Goal: Task Accomplishment & Management: Use online tool/utility

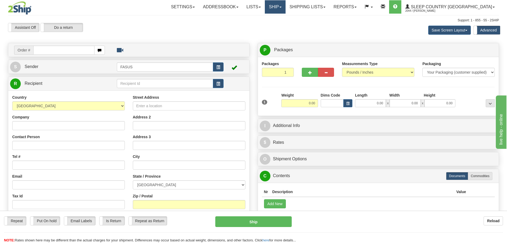
click at [286, 6] on link "Ship" at bounding box center [275, 6] width 21 height 13
click at [282, 23] on link "OnHold / Order Queue" at bounding box center [261, 25] width 48 height 7
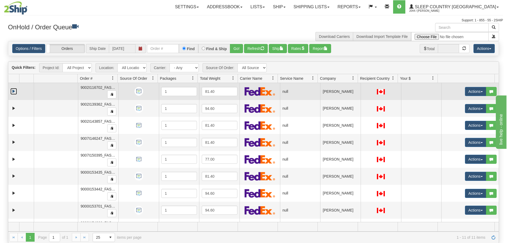
click at [14, 92] on link "Expand" at bounding box center [13, 91] width 7 height 7
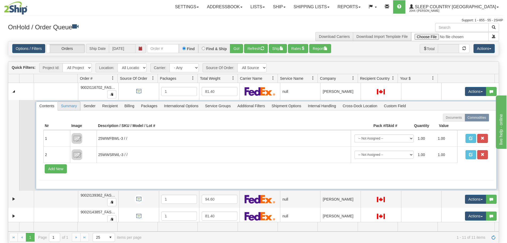
click at [79, 104] on span "Summary" at bounding box center [69, 105] width 22 height 9
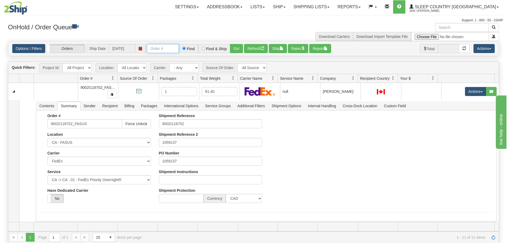
click at [169, 49] on input "Order #" at bounding box center [163, 48] width 32 height 9
paste input "1028404"
type input "1028404"
click at [237, 47] on button "Go!" at bounding box center [236, 48] width 13 height 9
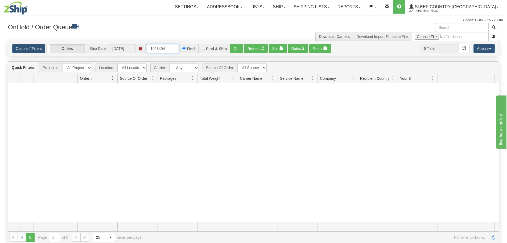
drag, startPoint x: 168, startPoint y: 47, endPoint x: 121, endPoint y: 49, distance: 46.9
click at [121, 49] on div "Options / Filters Group Shipments Orders Ship Date [DATE] 1028404 Find Find & S…" at bounding box center [253, 48] width 483 height 9
click at [32, 49] on link "Options / Filters" at bounding box center [28, 48] width 33 height 9
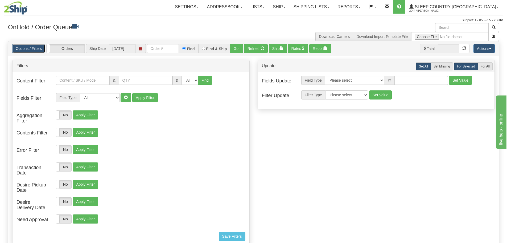
click at [32, 49] on link "Options / Filters" at bounding box center [28, 48] width 33 height 9
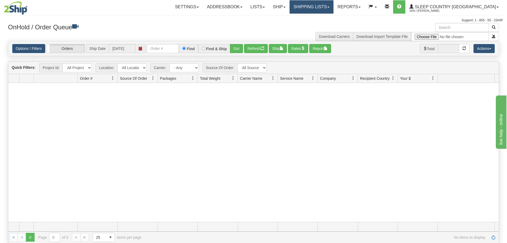
click at [324, 6] on link "Shipping lists" at bounding box center [312, 6] width 44 height 13
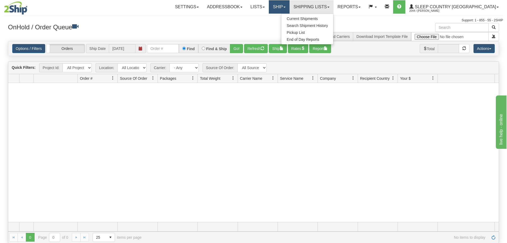
click at [290, 5] on link "Ship" at bounding box center [279, 6] width 21 height 13
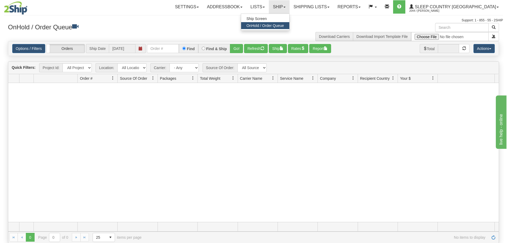
click at [284, 26] on span "OnHold / Order Queue" at bounding box center [266, 25] width 38 height 4
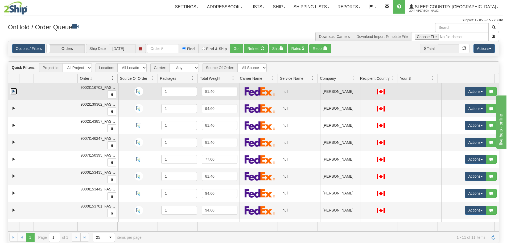
click at [13, 91] on link "Expand" at bounding box center [13, 91] width 7 height 7
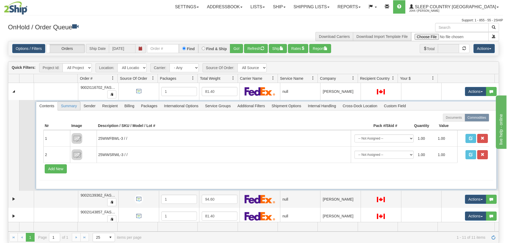
click at [71, 106] on span "Summary" at bounding box center [69, 105] width 22 height 9
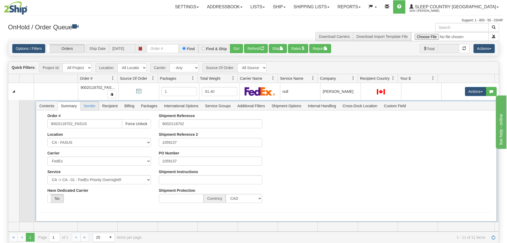
click at [96, 106] on span "Sender" at bounding box center [89, 105] width 18 height 9
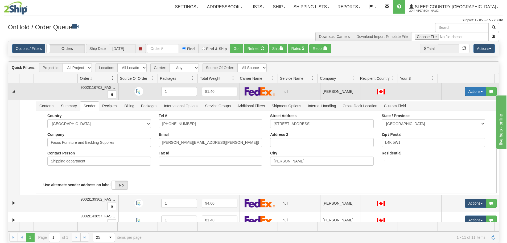
click at [470, 93] on button "Actions" at bounding box center [475, 91] width 21 height 9
click at [454, 100] on span "Open" at bounding box center [452, 101] width 13 height 4
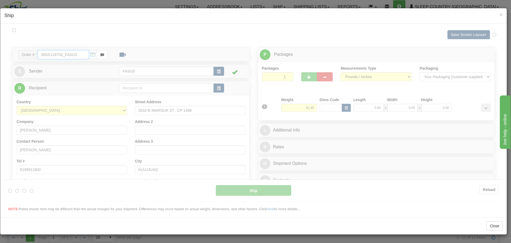
type input "20:38"
type input "16:00"
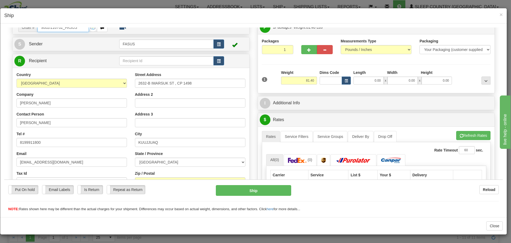
scroll to position [27, 0]
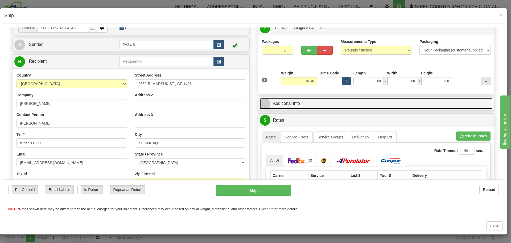
click at [321, 105] on link "I Additional Info" at bounding box center [376, 103] width 233 height 11
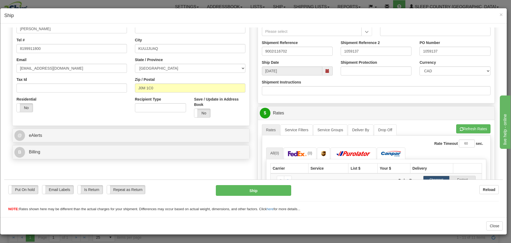
scroll to position [160, 0]
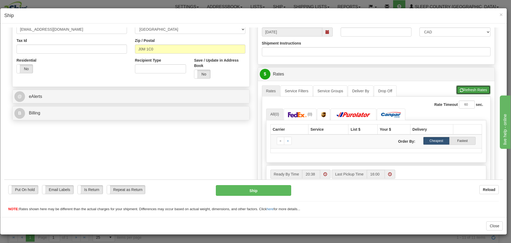
click at [463, 87] on button "Refresh Rates" at bounding box center [474, 89] width 34 height 9
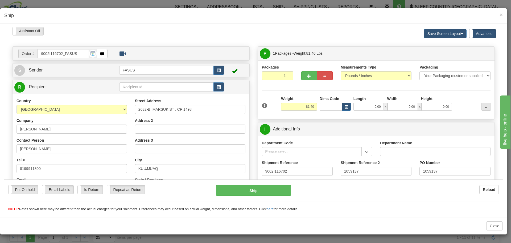
scroll to position [0, 0]
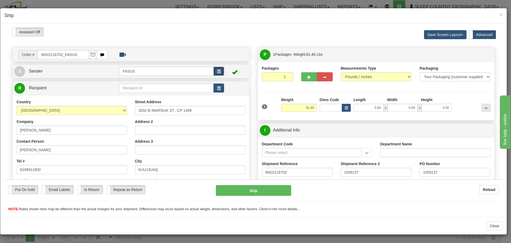
click at [217, 71] on span "button" at bounding box center [219, 71] width 4 height 3
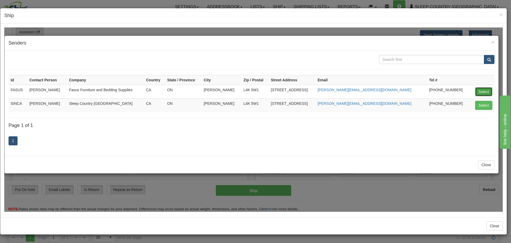
click at [484, 90] on button "Select" at bounding box center [483, 91] width 17 height 9
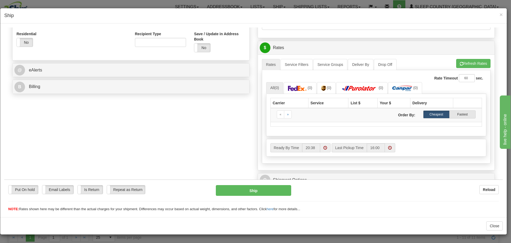
scroll to position [186, 0]
click at [292, 85] on img at bounding box center [297, 87] width 19 height 5
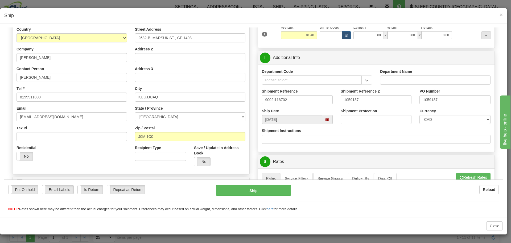
scroll to position [27, 0]
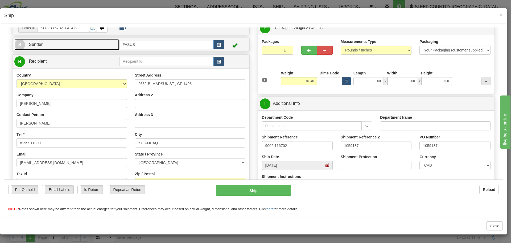
click at [86, 43] on link "S Sender" at bounding box center [66, 44] width 105 height 11
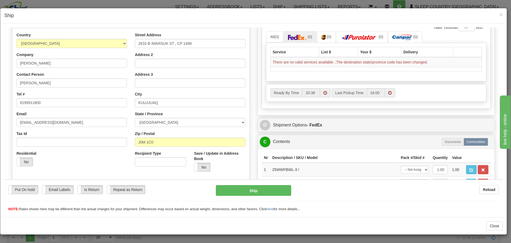
scroll to position [240, 0]
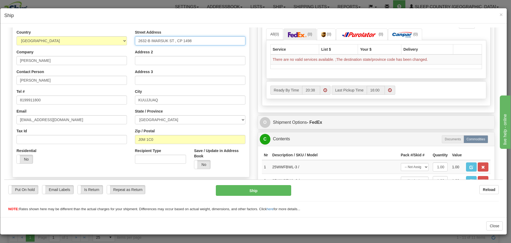
drag, startPoint x: 192, startPoint y: 42, endPoint x: 135, endPoint y: 39, distance: 57.3
click at [135, 39] on input "2632-B IMARSUK ST , CP 1498" at bounding box center [190, 40] width 111 height 9
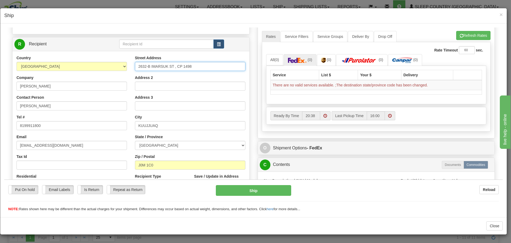
scroll to position [186, 0]
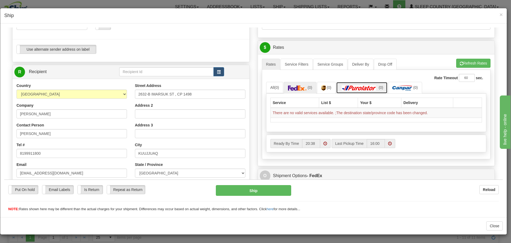
click at [363, 86] on img at bounding box center [359, 87] width 37 height 5
click at [322, 86] on img at bounding box center [323, 87] width 5 height 5
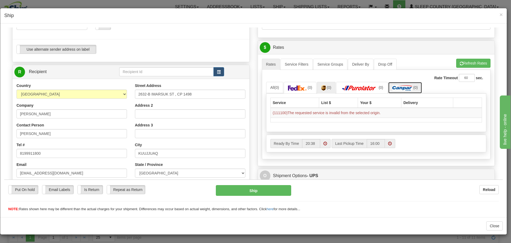
click at [405, 89] on img at bounding box center [403, 87] width 20 height 5
click at [355, 89] on img at bounding box center [359, 87] width 37 height 5
click at [329, 89] on span "(0)" at bounding box center [329, 87] width 5 height 4
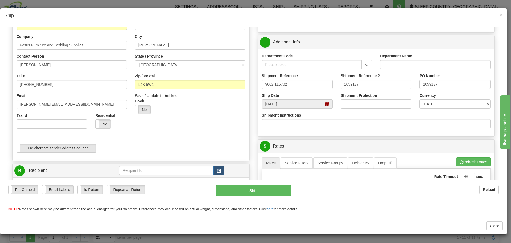
scroll to position [27, 0]
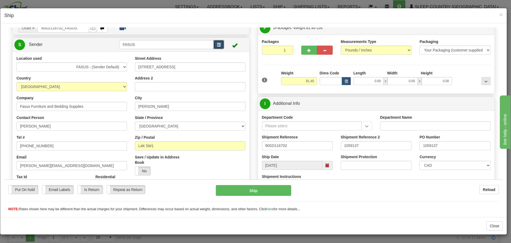
click at [217, 45] on span "button" at bounding box center [219, 44] width 4 height 3
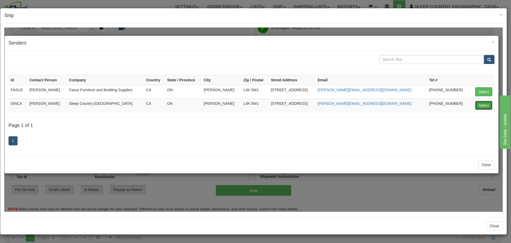
click at [482, 105] on button "Select" at bounding box center [483, 104] width 17 height 9
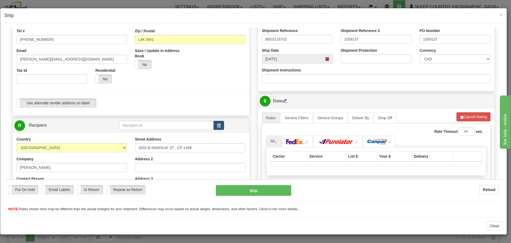
scroll to position [133, 0]
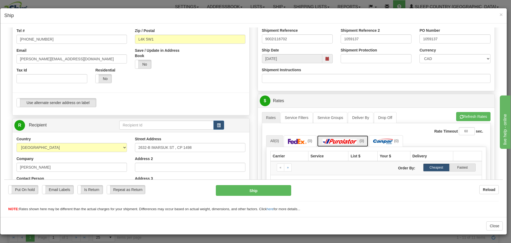
click at [342, 139] on img at bounding box center [339, 140] width 37 height 5
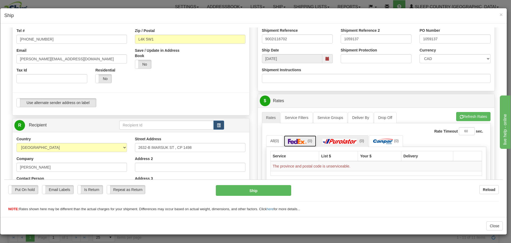
click at [301, 141] on img at bounding box center [297, 140] width 19 height 5
click at [372, 139] on link "(0)" at bounding box center [386, 140] width 34 height 11
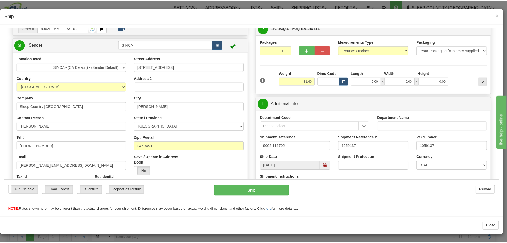
scroll to position [0, 0]
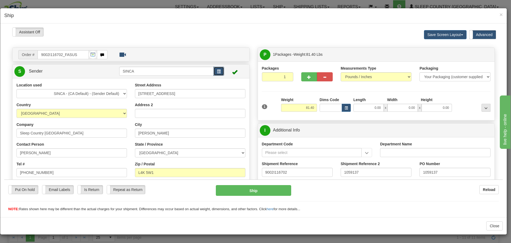
click at [217, 70] on span "button" at bounding box center [219, 71] width 4 height 3
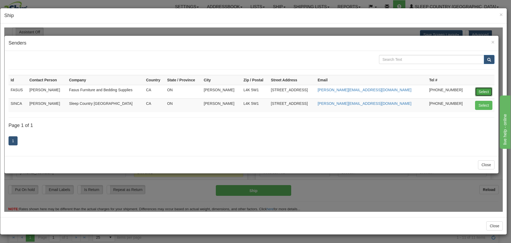
click at [486, 90] on button "Select" at bounding box center [483, 91] width 17 height 9
type input "FASUS"
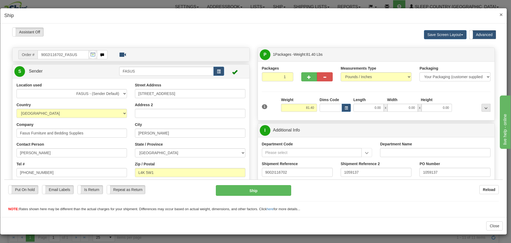
click at [502, 14] on span "×" at bounding box center [501, 14] width 3 height 6
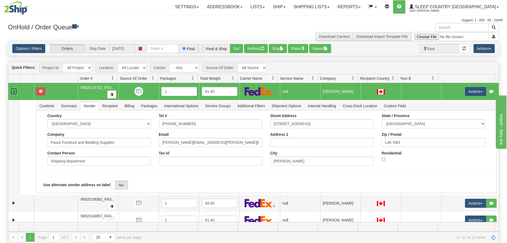
click at [14, 91] on link "Collapse" at bounding box center [13, 91] width 7 height 7
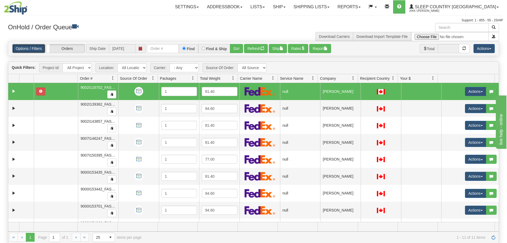
click at [38, 49] on link "Options / Filters" at bounding box center [28, 48] width 33 height 9
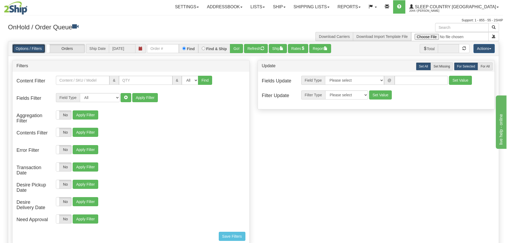
click at [38, 48] on link "Options / Filters" at bounding box center [28, 48] width 33 height 9
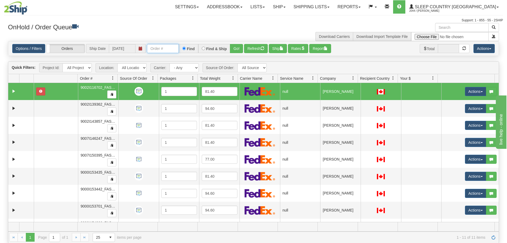
click at [162, 50] on input "Order #" at bounding box center [163, 48] width 32 height 9
paste input "1028402"
type input "1028402"
click at [233, 50] on button "Go!" at bounding box center [236, 48] width 13 height 9
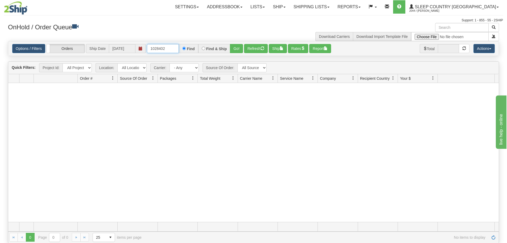
drag, startPoint x: 170, startPoint y: 49, endPoint x: 132, endPoint y: 49, distance: 38.9
click at [132, 49] on div "Options / Filters Group Shipments Orders Ship Date 10/08/2025 1028402 Find Find…" at bounding box center [253, 48] width 483 height 9
click at [20, 51] on link "Options / Filters" at bounding box center [28, 48] width 33 height 9
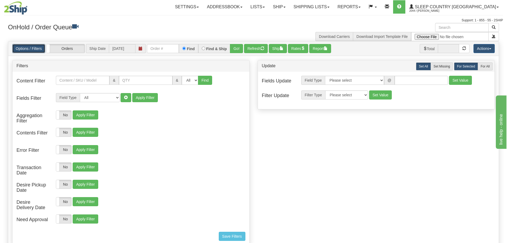
click at [19, 50] on link "Options / Filters" at bounding box center [28, 48] width 33 height 9
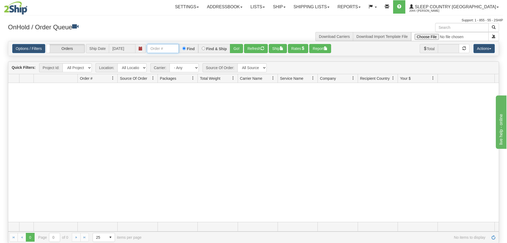
click at [159, 48] on input "text" at bounding box center [163, 48] width 32 height 9
click at [290, 4] on link "Ship" at bounding box center [279, 6] width 21 height 13
click at [283, 26] on span "OnHold / Order Queue" at bounding box center [266, 25] width 38 height 4
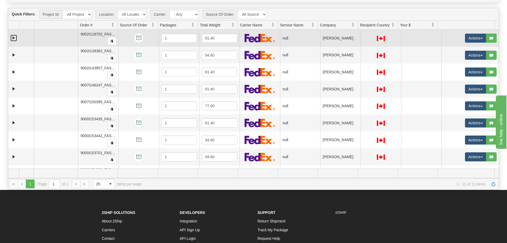
click at [12, 37] on link "Expand" at bounding box center [13, 38] width 7 height 7
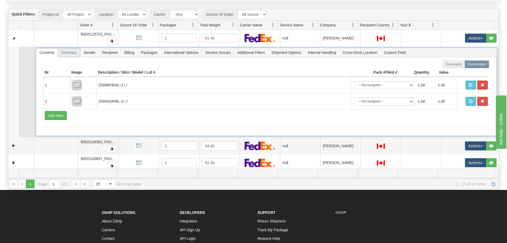
click at [68, 54] on span "Summary" at bounding box center [69, 52] width 22 height 9
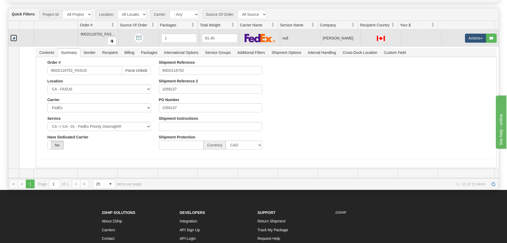
click at [15, 37] on link "Collapse" at bounding box center [13, 38] width 7 height 7
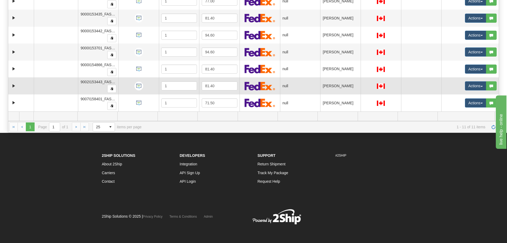
scroll to position [111, 0]
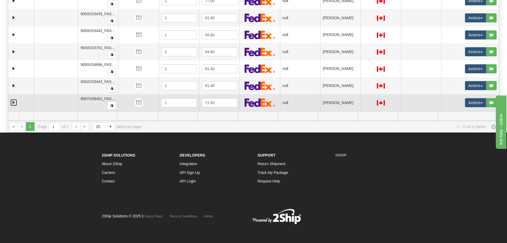
click at [12, 101] on link "Expand" at bounding box center [13, 102] width 7 height 7
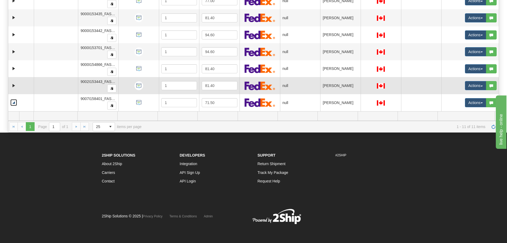
scroll to position [60, 0]
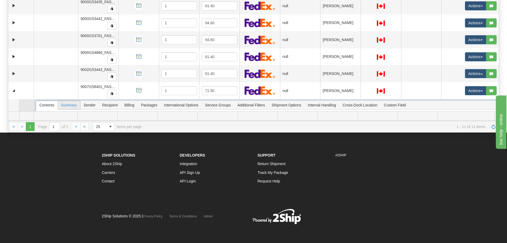
click at [67, 104] on span "Summary" at bounding box center [69, 105] width 22 height 9
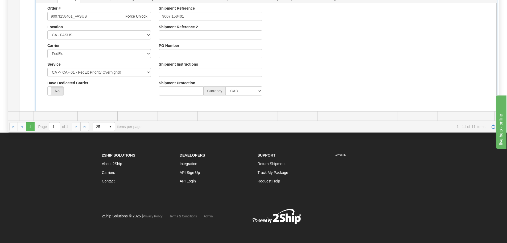
scroll to position [140, 0]
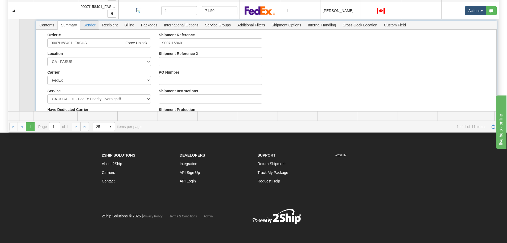
click at [87, 25] on span "Sender" at bounding box center [89, 25] width 18 height 9
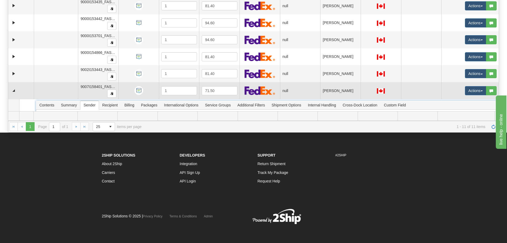
scroll to position [86, 0]
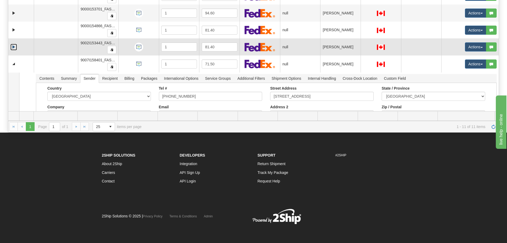
click at [14, 46] on link "Expand" at bounding box center [13, 47] width 7 height 7
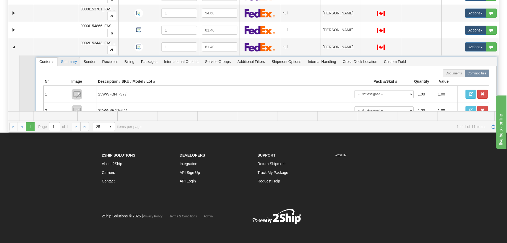
click at [75, 60] on span "Summary" at bounding box center [69, 61] width 22 height 9
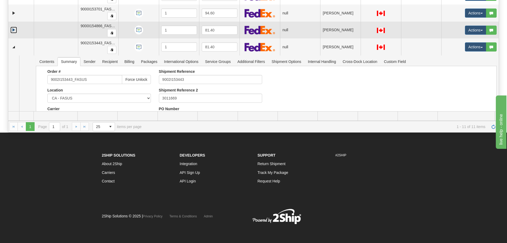
click at [14, 30] on link "Expand" at bounding box center [13, 30] width 7 height 7
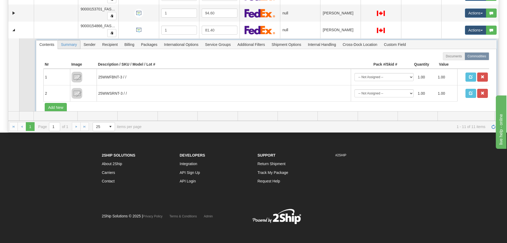
click at [75, 43] on span "Summary" at bounding box center [69, 44] width 22 height 9
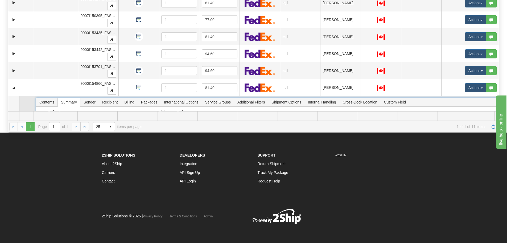
scroll to position [6, 0]
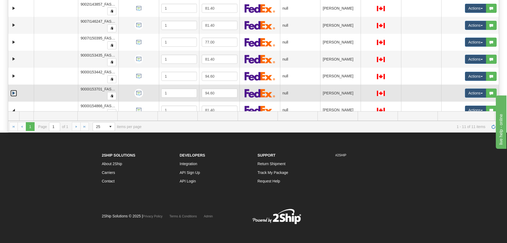
click at [14, 93] on link "Expand" at bounding box center [13, 93] width 7 height 7
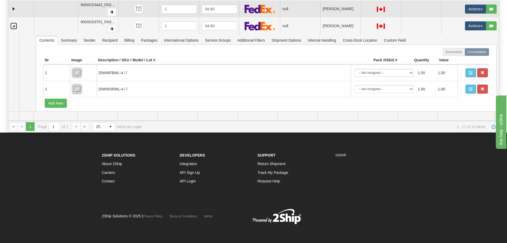
scroll to position [86, 0]
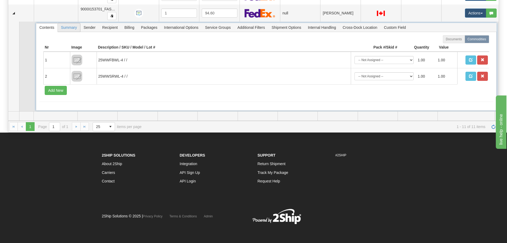
click at [68, 28] on span "Summary" at bounding box center [69, 27] width 22 height 9
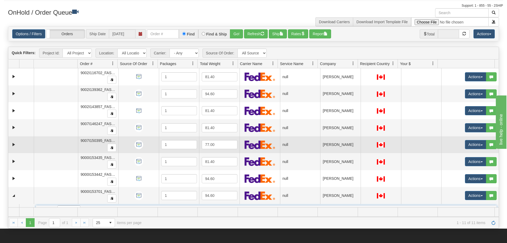
scroll to position [0, 0]
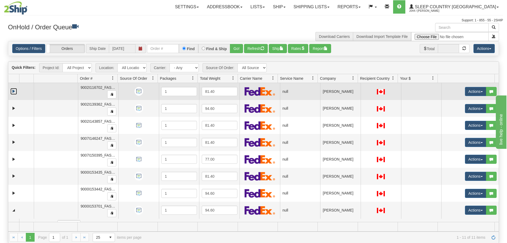
click at [12, 91] on link "Expand" at bounding box center [13, 91] width 7 height 7
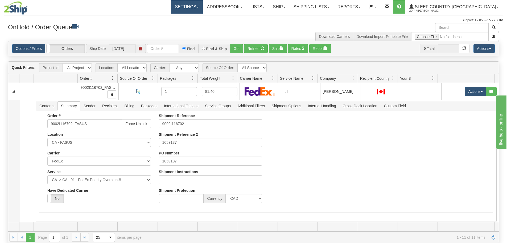
click at [203, 9] on link "Settings" at bounding box center [187, 6] width 32 height 13
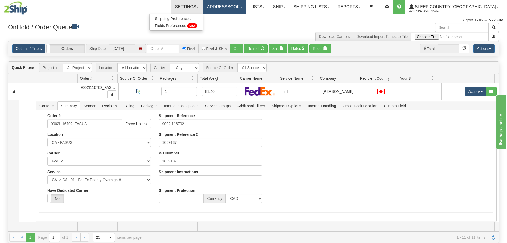
click at [225, 9] on link "Addressbook" at bounding box center [225, 6] width 44 height 13
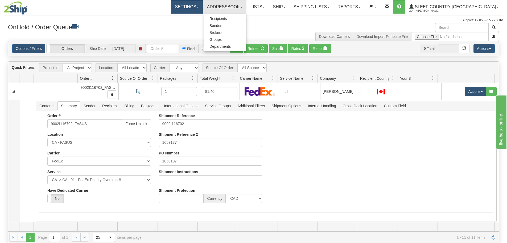
click at [203, 10] on link "Settings" at bounding box center [187, 6] width 32 height 13
